Goal: Information Seeking & Learning: Learn about a topic

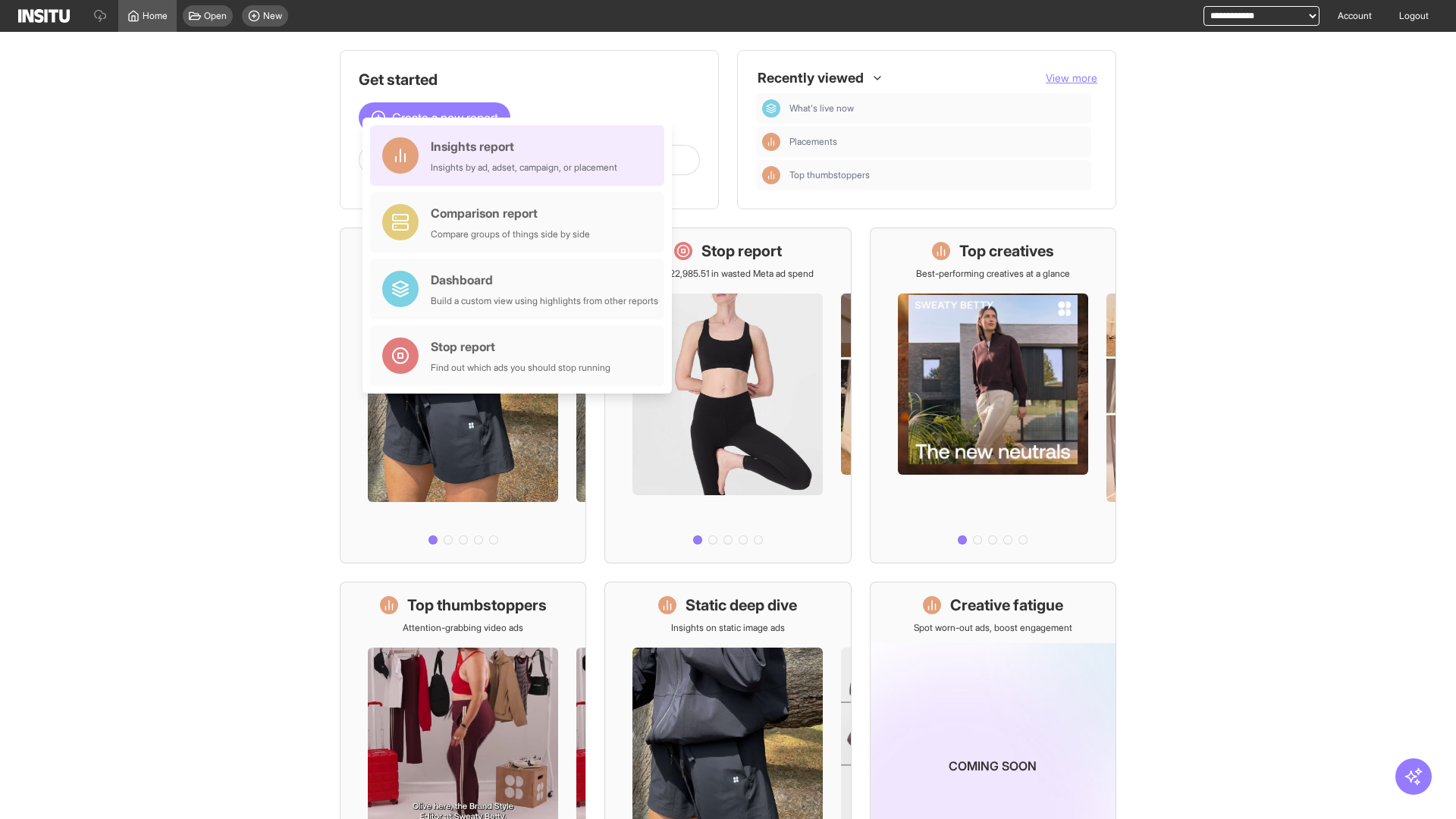
click at [521, 156] on div "Insights report Insights by ad, adset, campaign, or placement" at bounding box center [524, 155] width 187 height 36
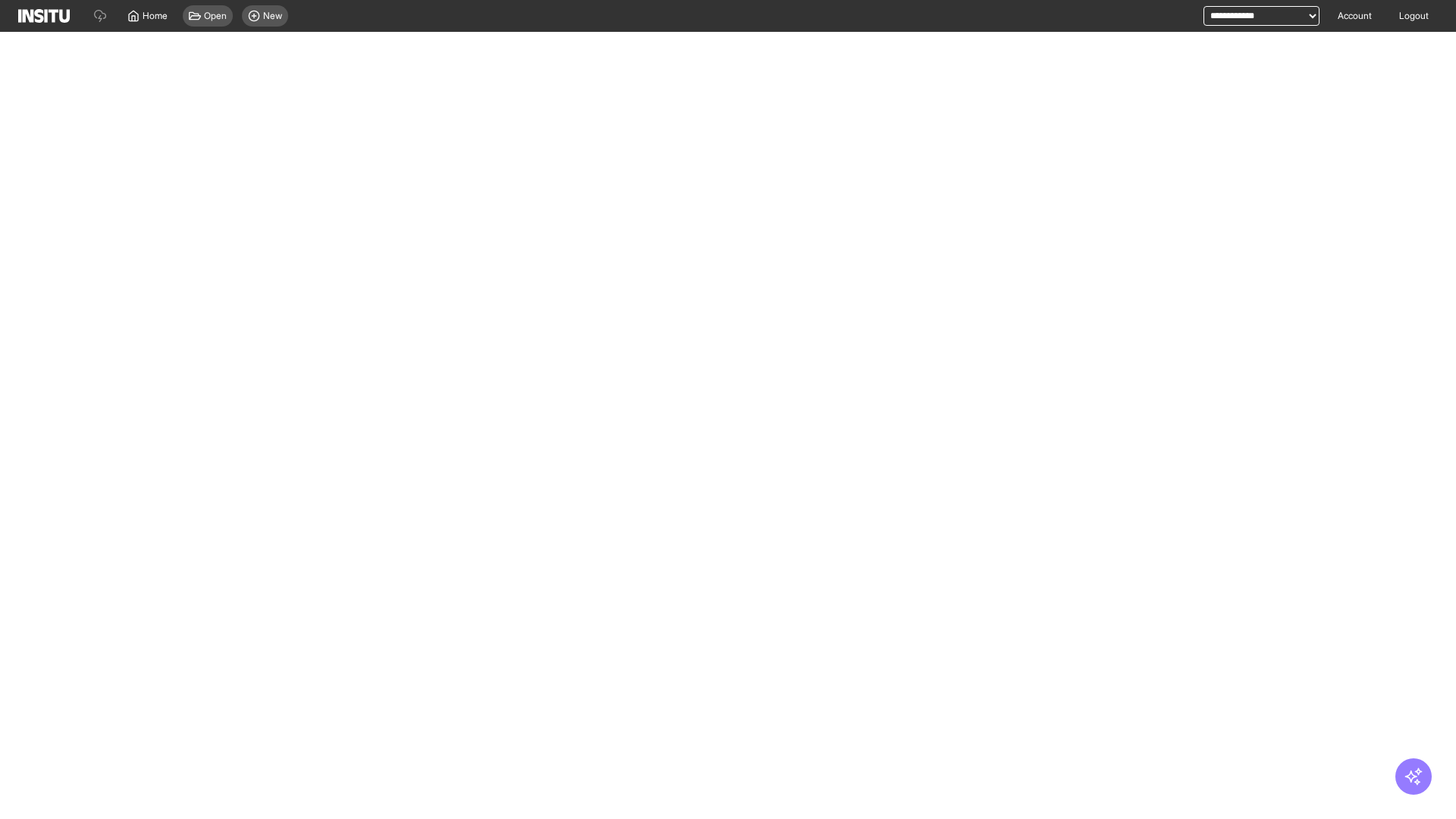
select select "**"
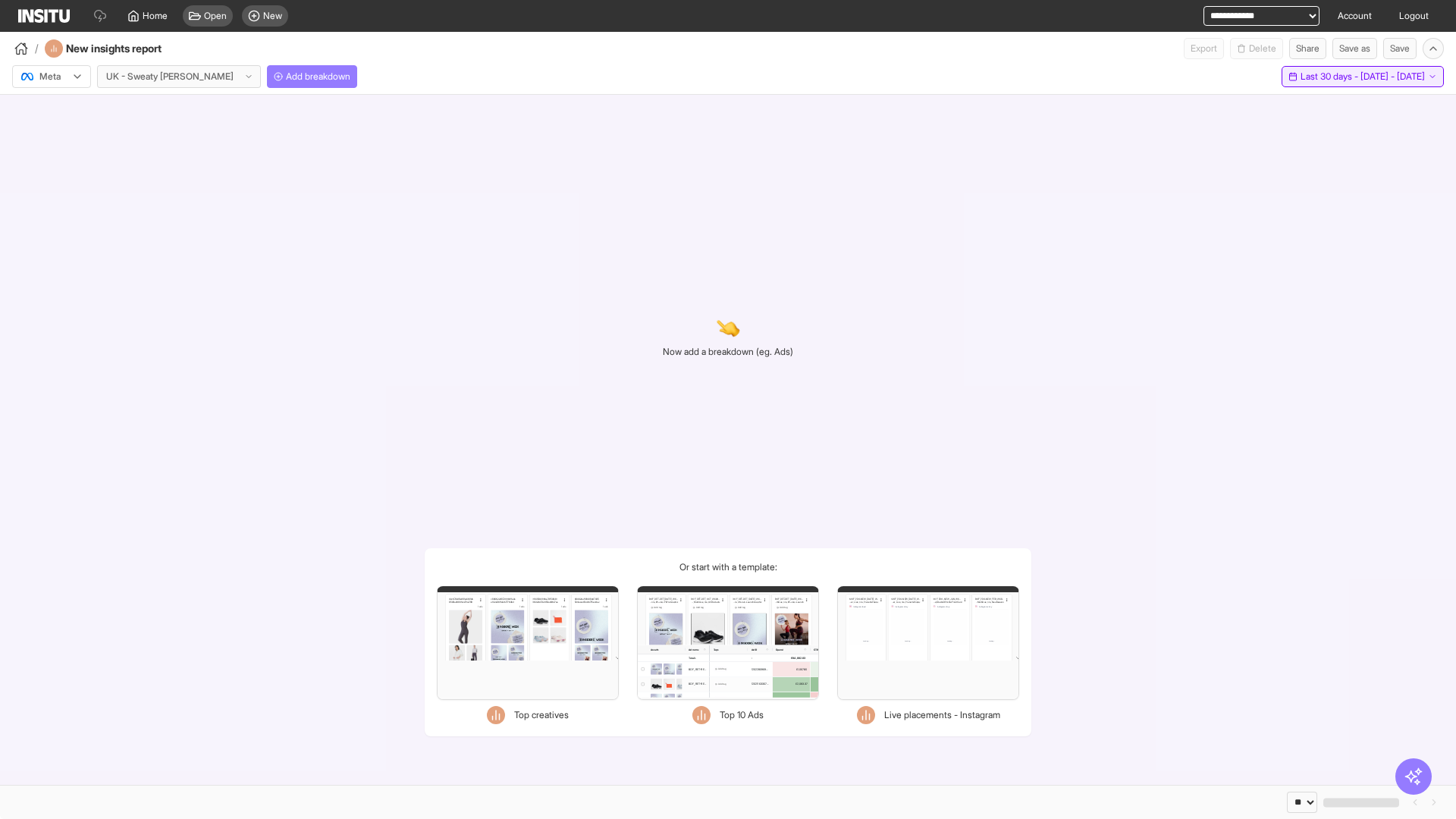
click at [1329, 77] on span "Last 30 days - [DATE] - [DATE]" at bounding box center [1363, 77] width 124 height 12
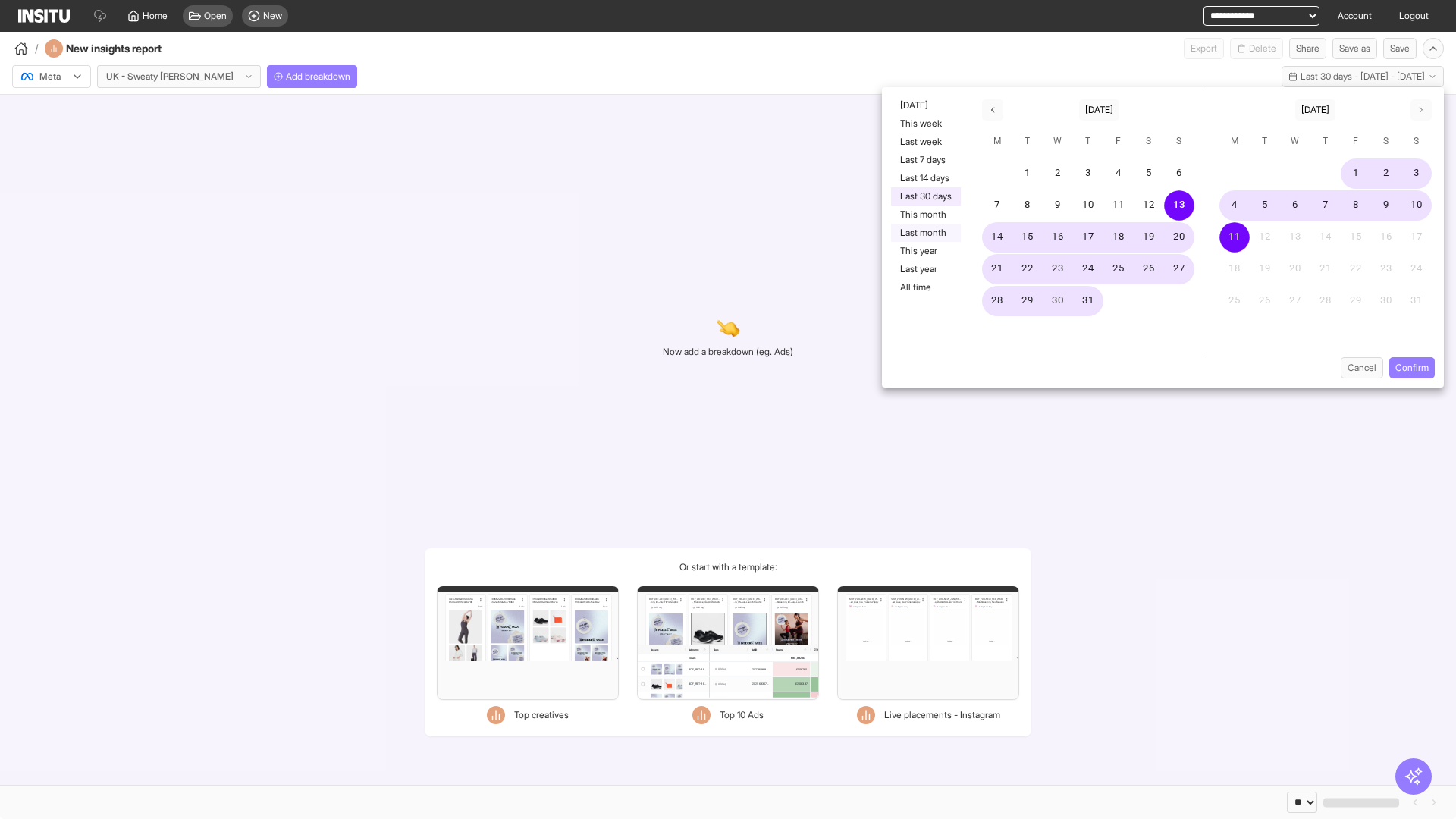
click at [924, 233] on button "Last month" at bounding box center [926, 233] width 70 height 18
